Goal: Information Seeking & Learning: Understand process/instructions

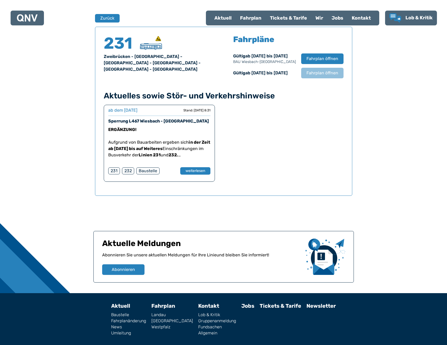
click at [254, 20] on div "Fahrplan" at bounding box center [251, 18] width 30 height 14
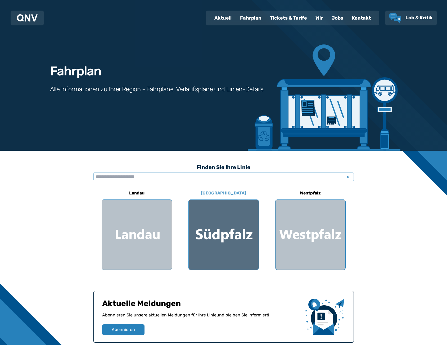
click at [222, 249] on div at bounding box center [224, 235] width 70 height 70
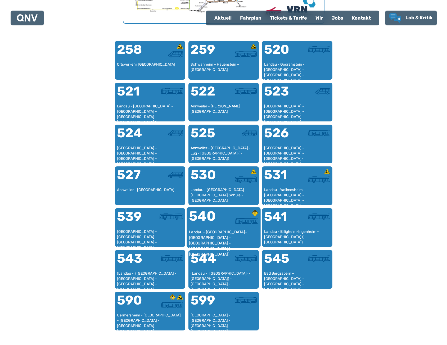
click at [231, 235] on div "Landau - [GEOGRAPHIC_DATA]-[GEOGRAPHIC_DATA] - [GEOGRAPHIC_DATA] - [GEOGRAPHIC_…" at bounding box center [224, 237] width 70 height 16
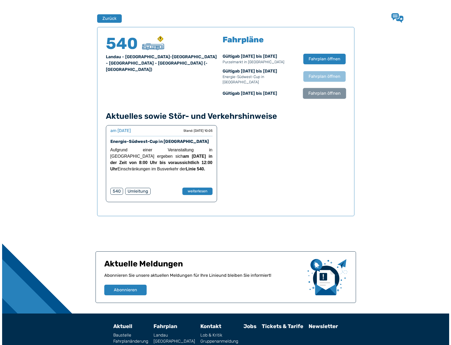
scroll to position [349, 0]
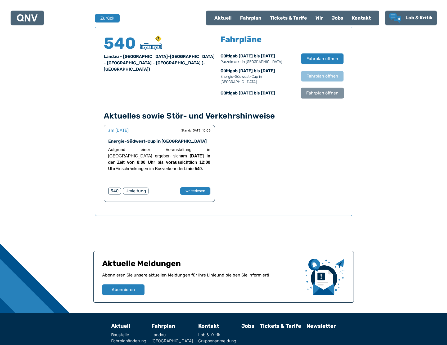
click at [313, 90] on span "Fahrplan öffnen" at bounding box center [322, 93] width 32 height 6
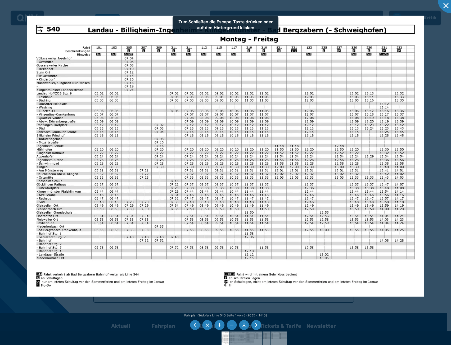
click at [283, 85] on img at bounding box center [225, 156] width 397 height 281
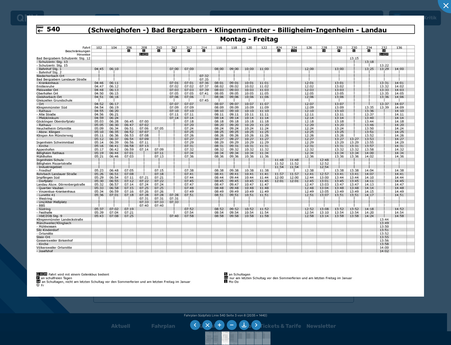
click at [146, 146] on img at bounding box center [225, 156] width 397 height 281
